Goal: Information Seeking & Learning: Learn about a topic

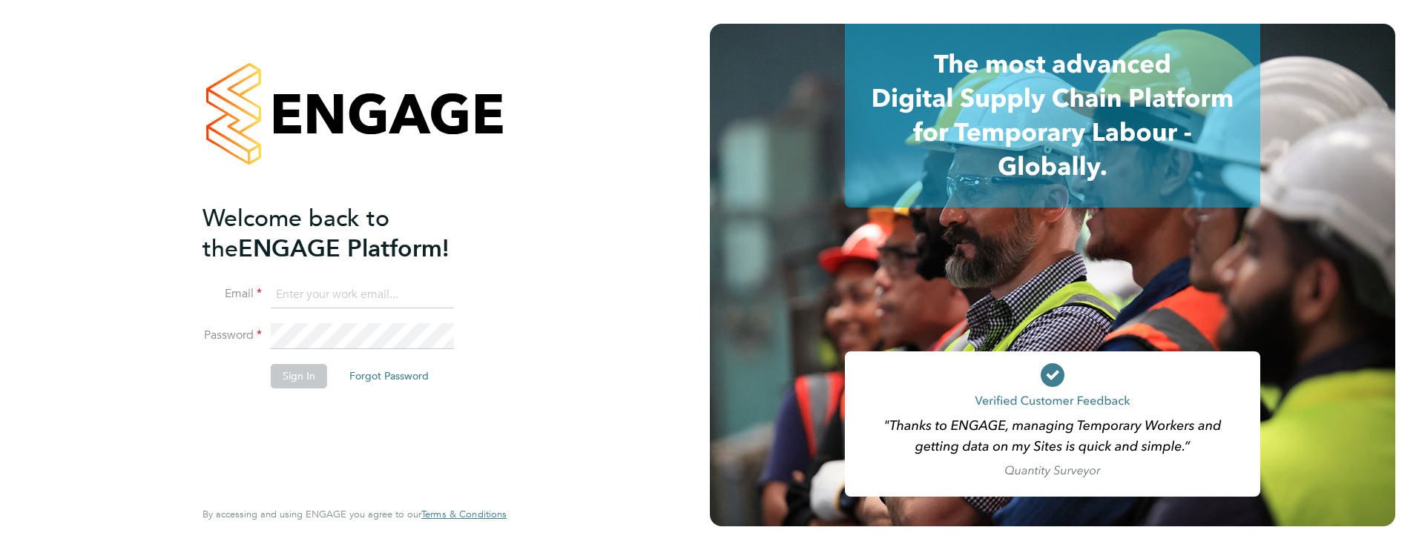
type input "james.farrington@huntereducation.co.uk"
click at [306, 384] on button "Sign In" at bounding box center [299, 376] width 56 height 24
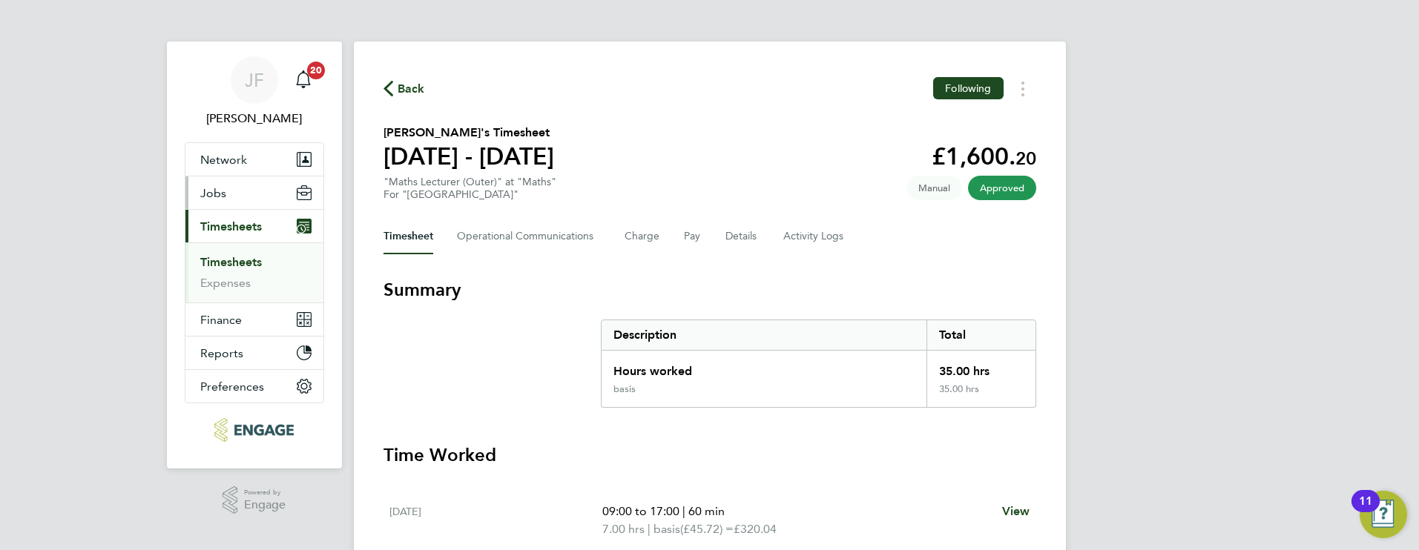
click at [226, 194] on button "Jobs" at bounding box center [254, 192] width 138 height 33
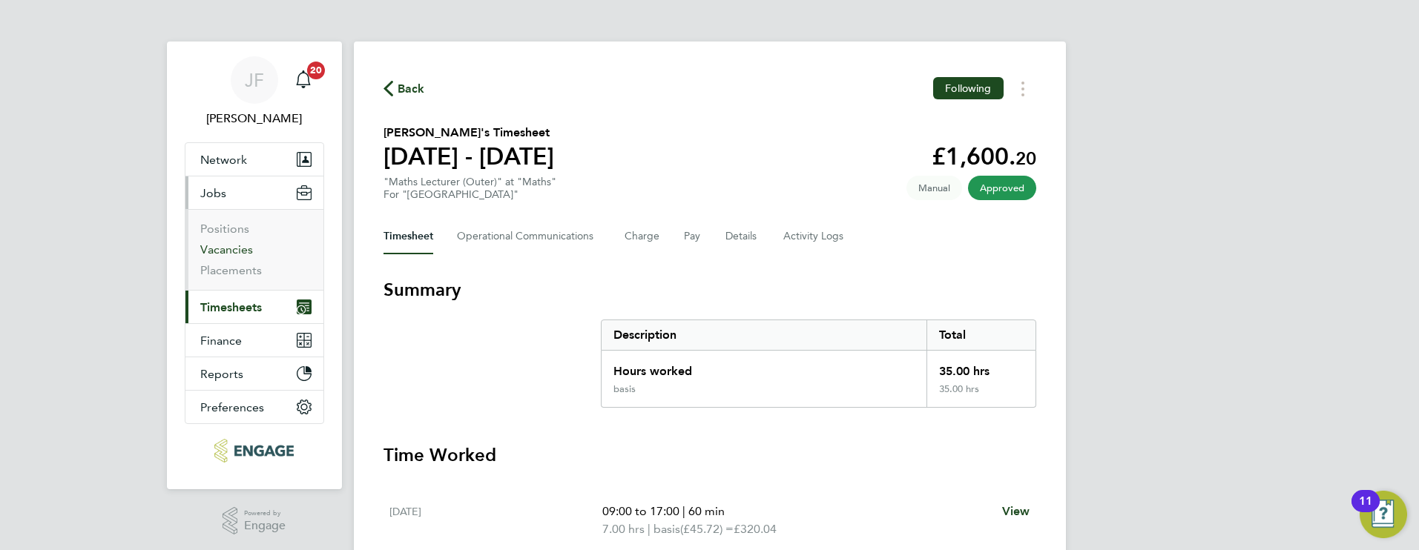
click at [236, 245] on link "Vacancies" at bounding box center [226, 249] width 53 height 14
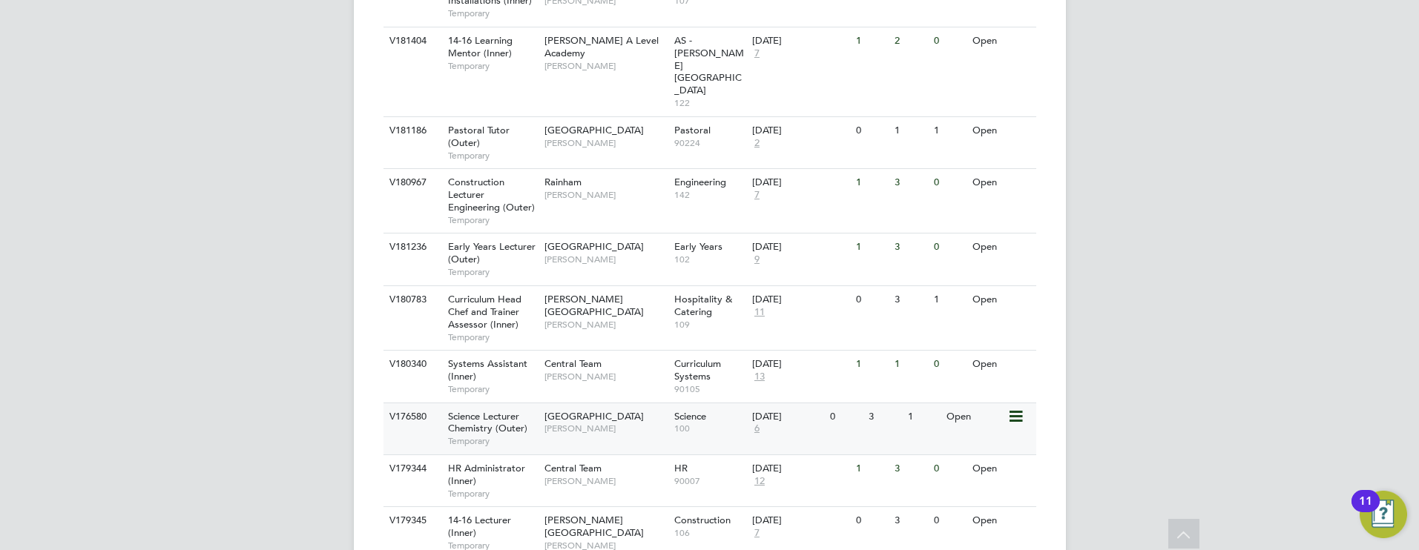
scroll to position [555, 0]
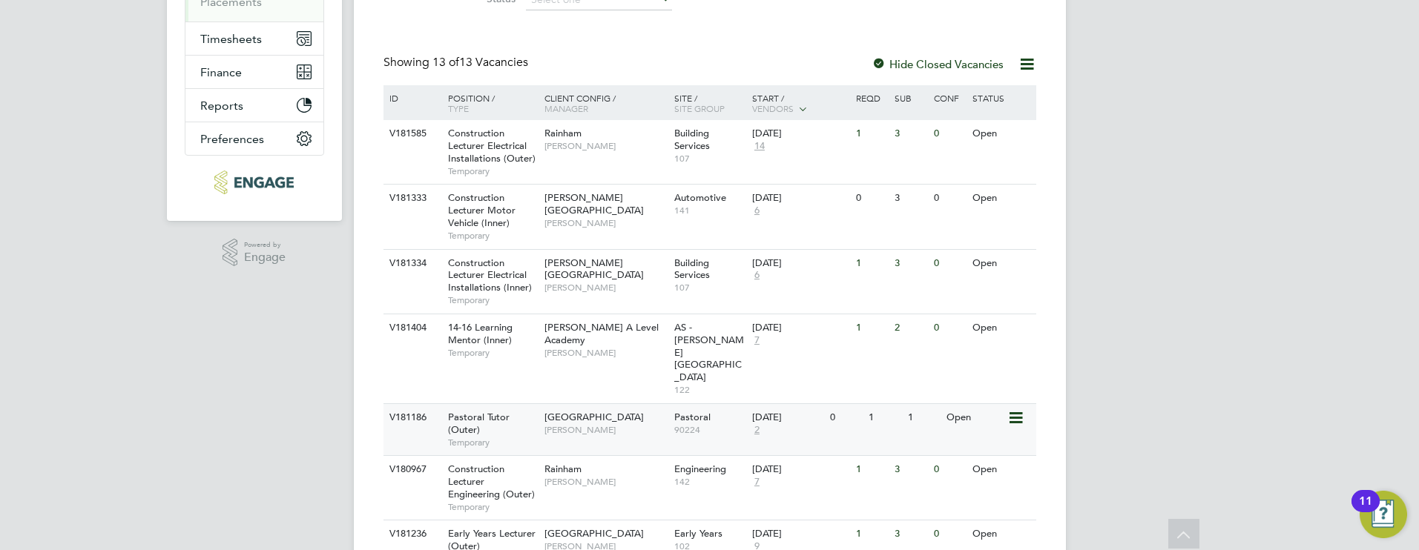
scroll to position [314, 0]
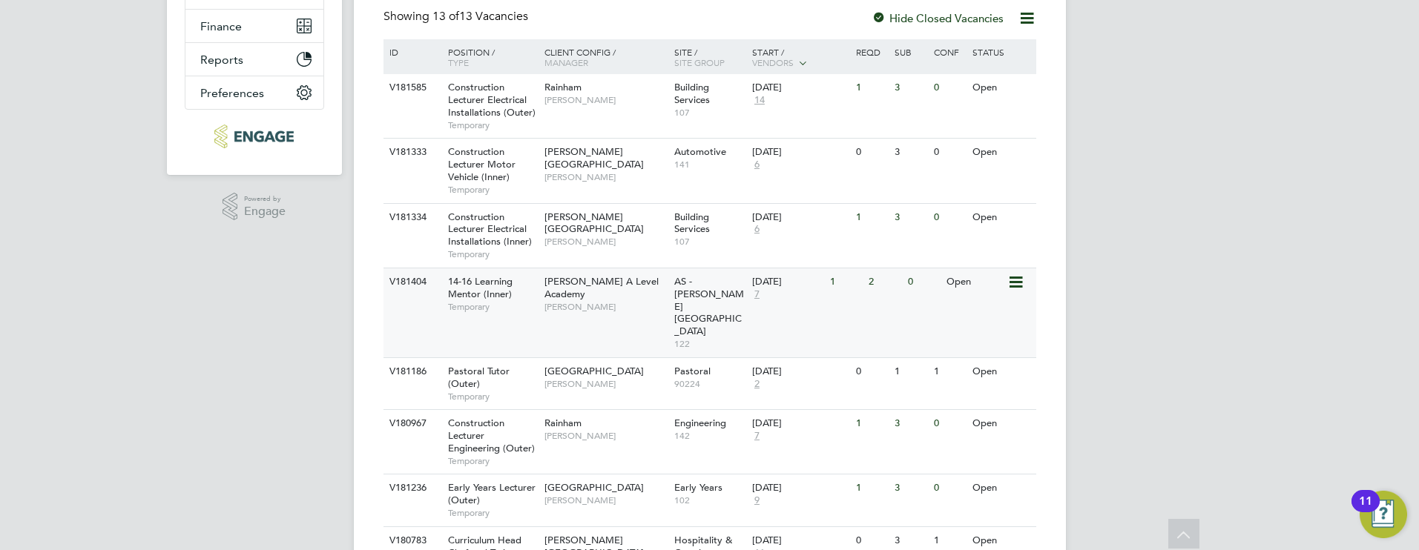
click at [497, 319] on div "14-16 Learning Mentor (Inner) Temporary" at bounding box center [489, 293] width 104 height 51
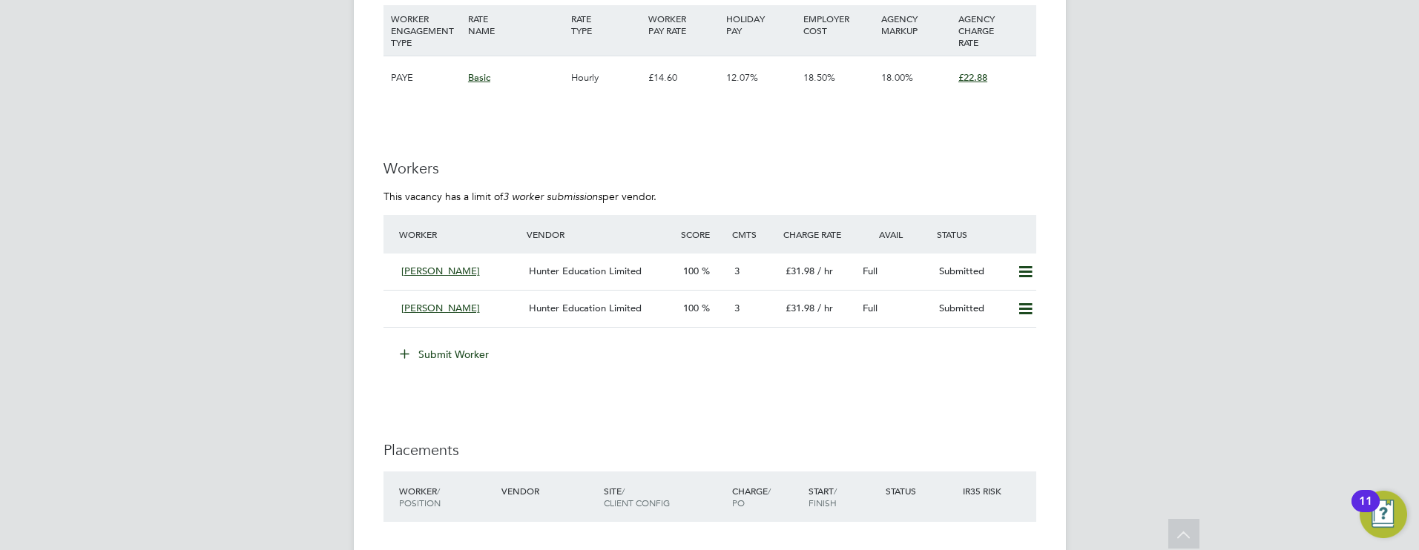
scroll to position [2377, 0]
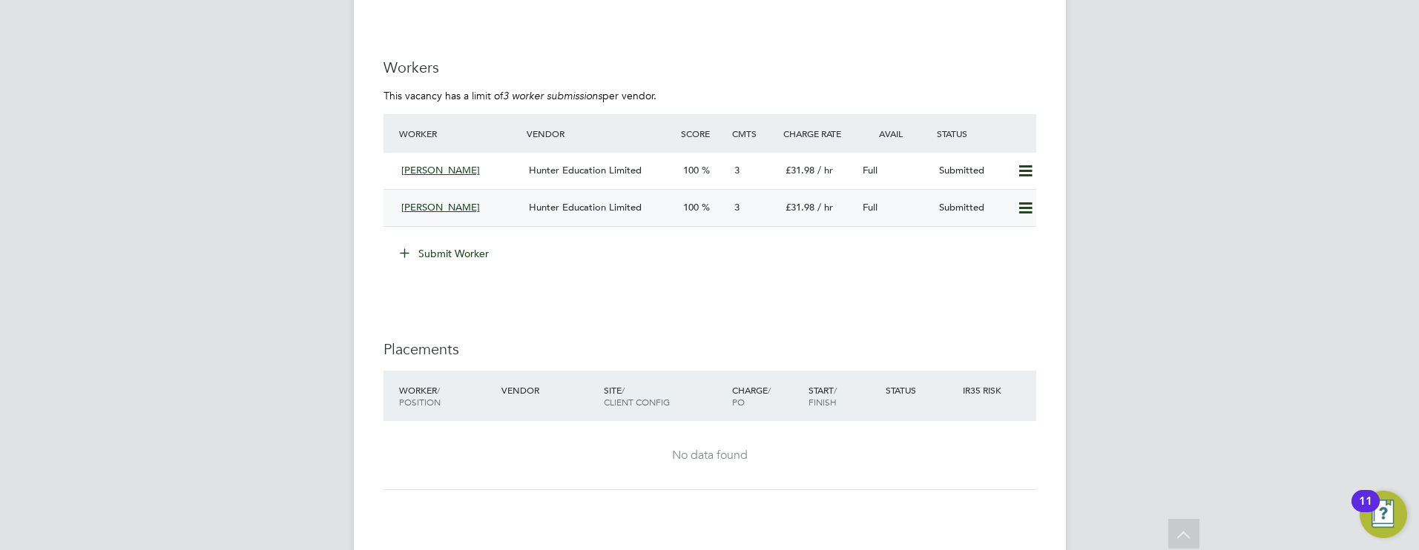
click at [555, 211] on span "Hunter Education Limited" at bounding box center [585, 207] width 113 height 13
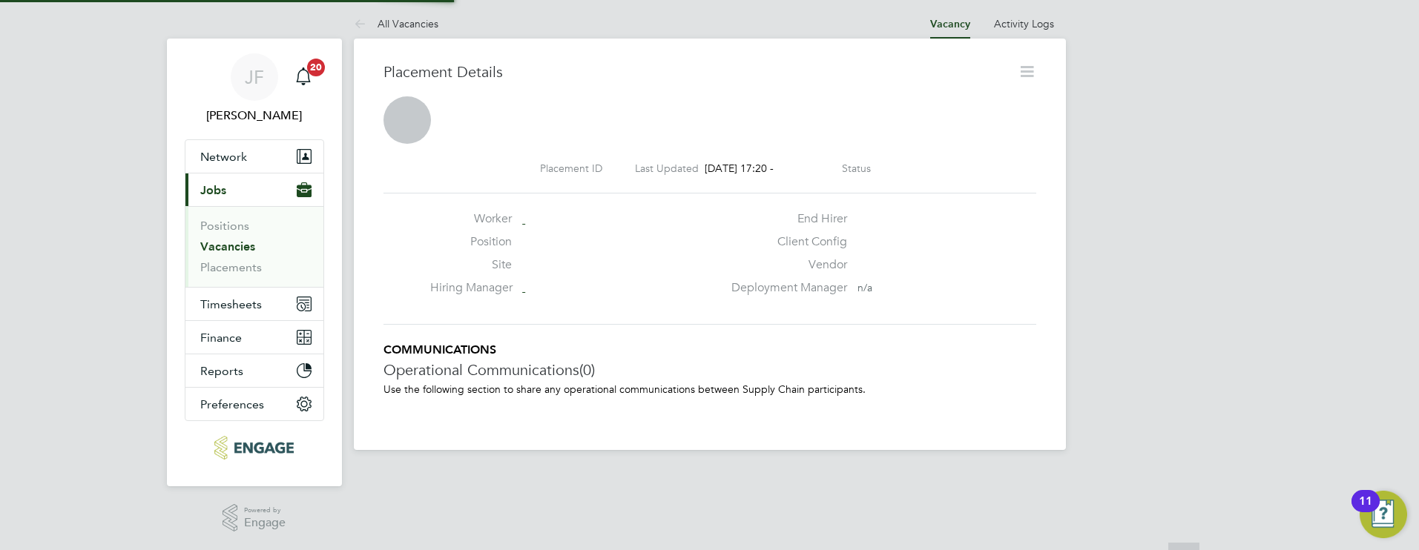
scroll to position [7, 7]
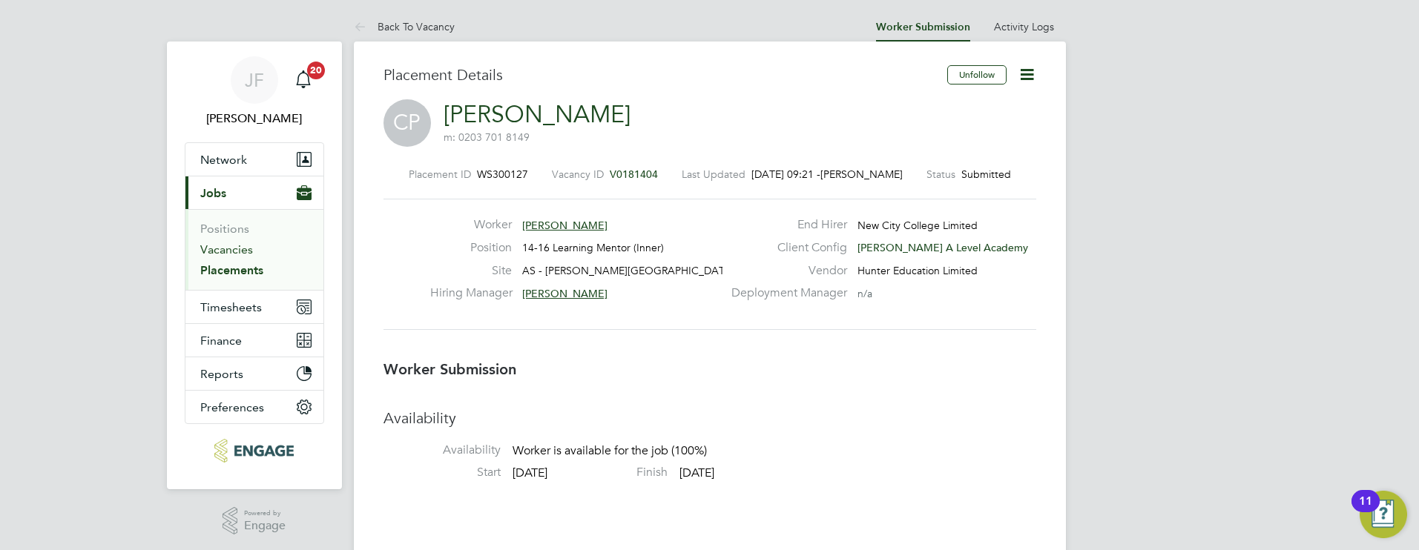
click at [244, 249] on link "Vacancies" at bounding box center [226, 249] width 53 height 14
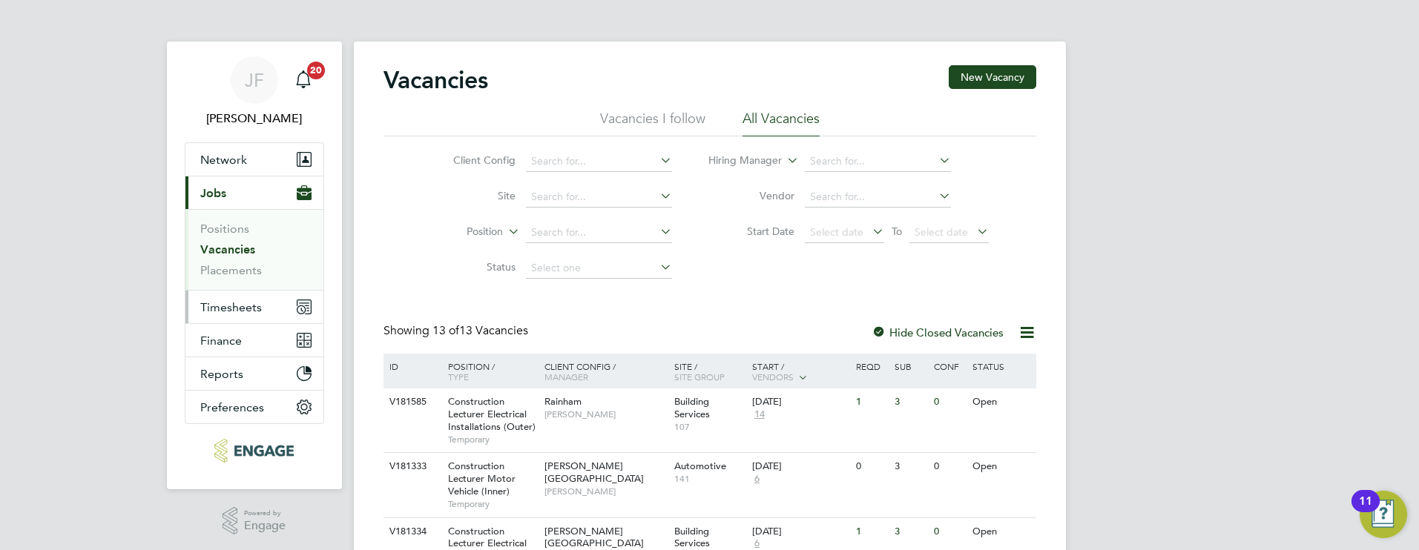
click at [251, 300] on span "Timesheets" at bounding box center [231, 307] width 62 height 14
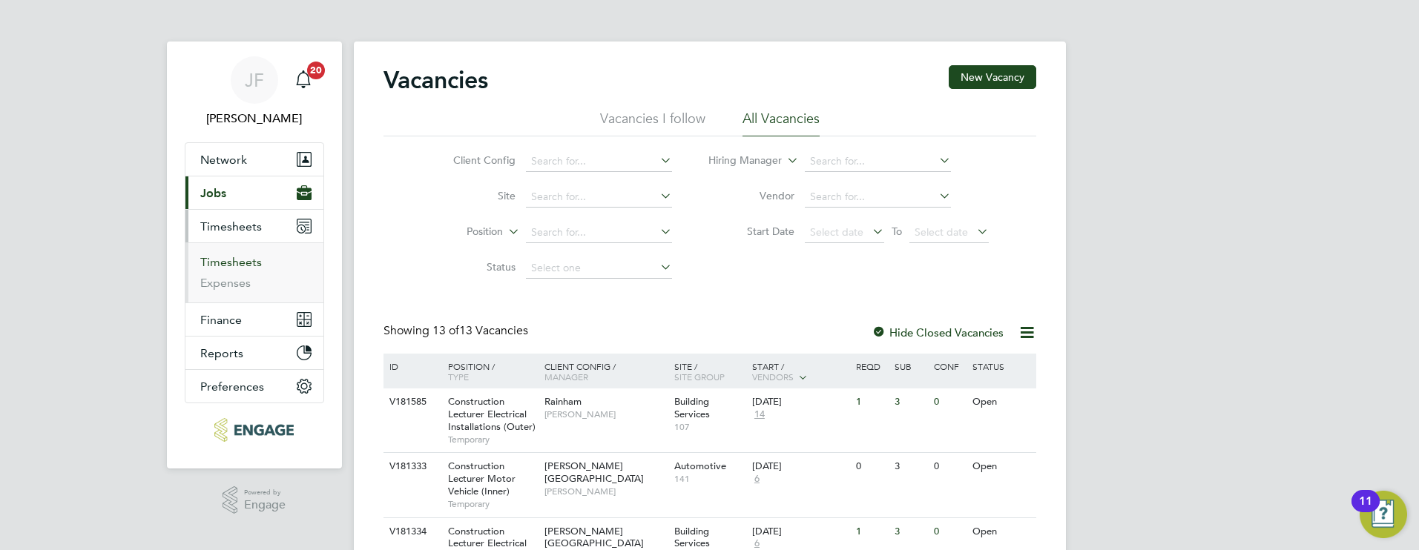
click at [251, 266] on link "Timesheets" at bounding box center [231, 262] width 62 height 14
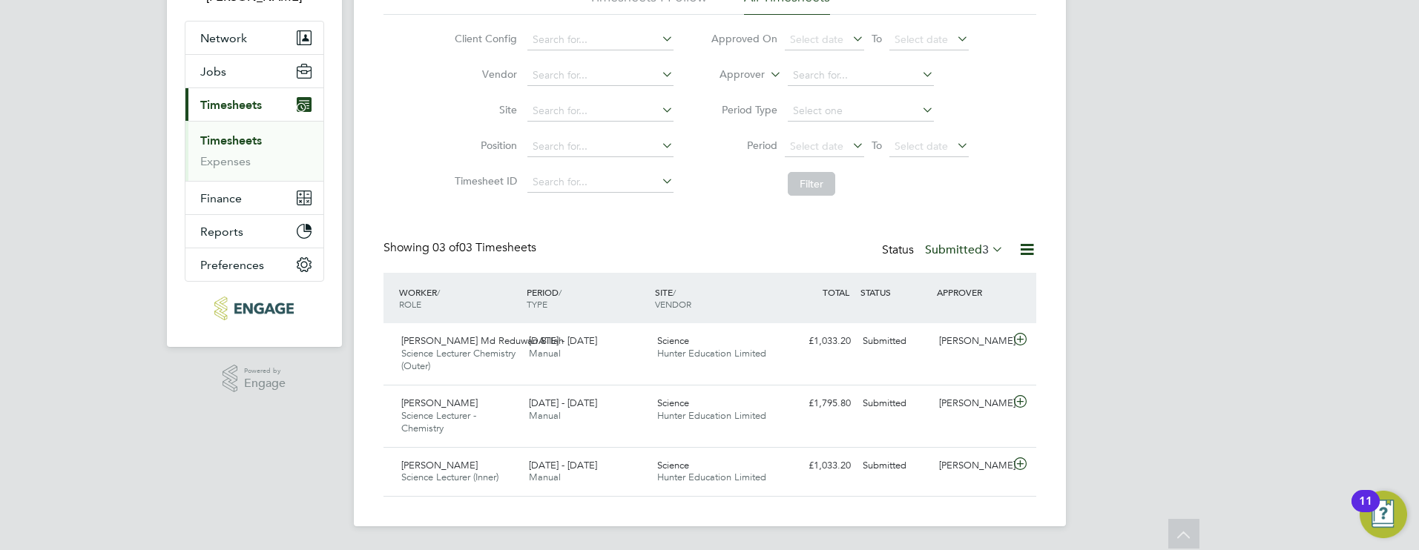
click at [974, 252] on label "Submitted 3" at bounding box center [964, 249] width 79 height 15
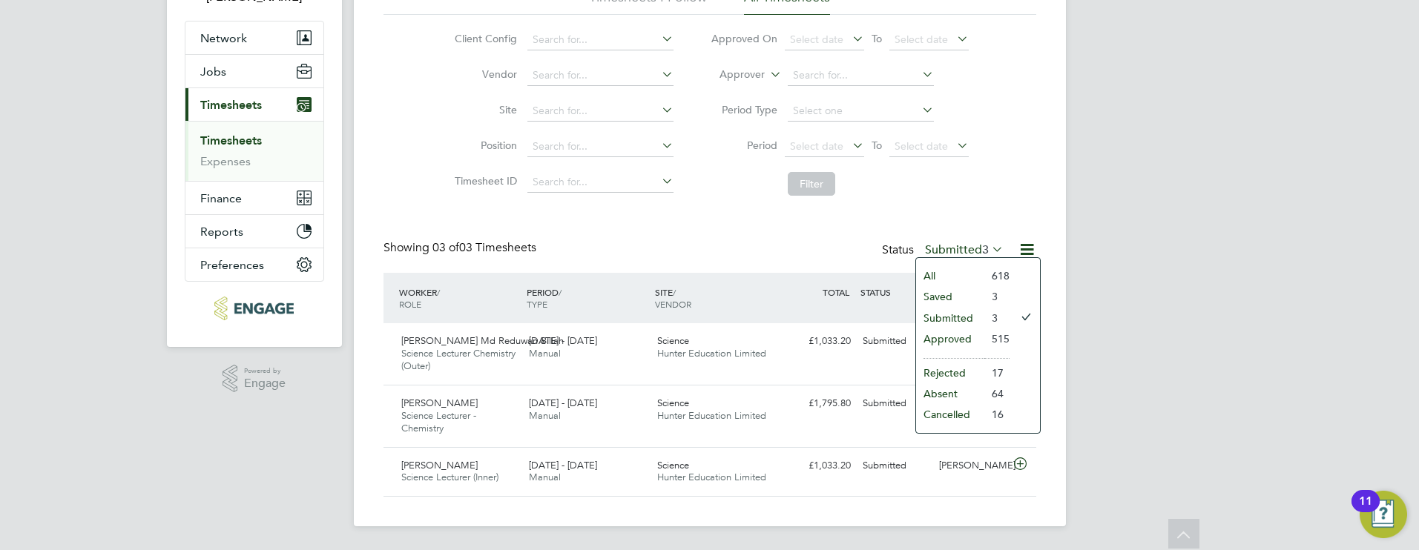
click at [954, 338] on li "Approved" at bounding box center [950, 339] width 68 height 21
